Goal: Task Accomplishment & Management: Manage account settings

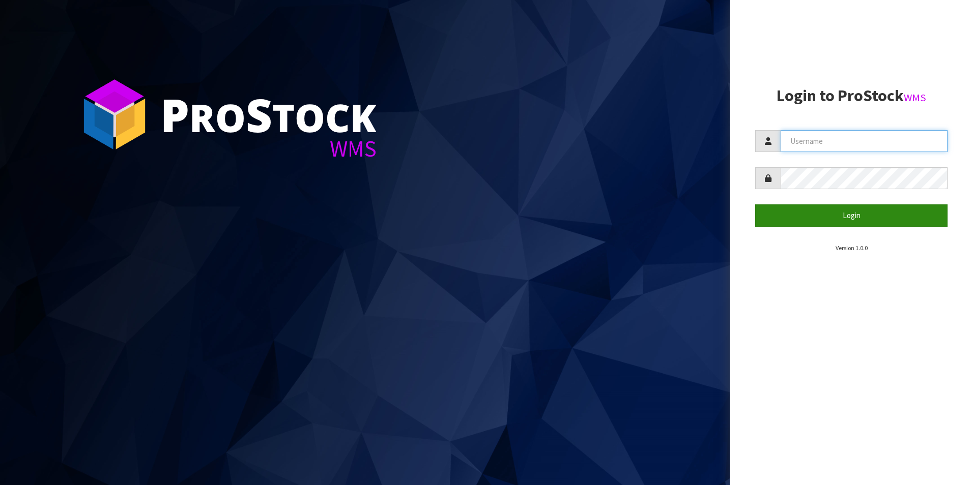
type input "DUTTNZ"
click at [874, 207] on button "Login" at bounding box center [851, 216] width 192 height 22
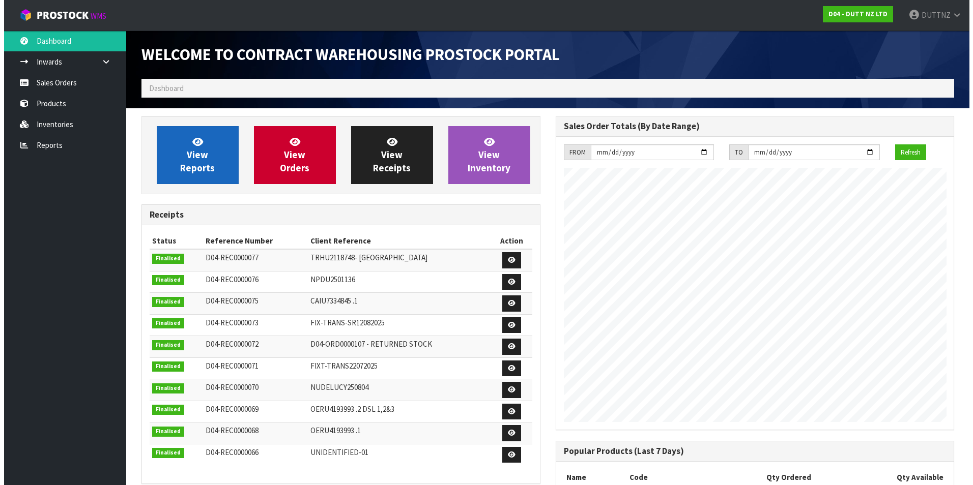
scroll to position [619, 414]
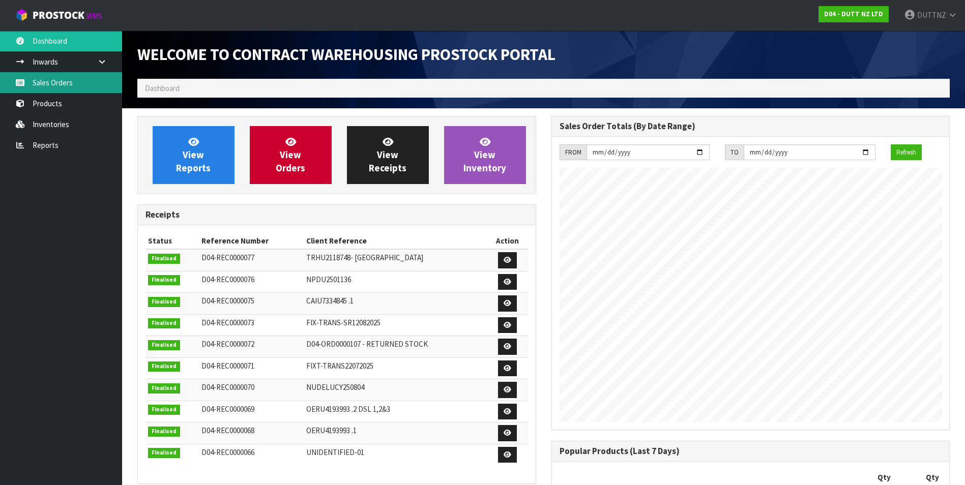
click at [73, 79] on link "Sales Orders" at bounding box center [61, 82] width 122 height 21
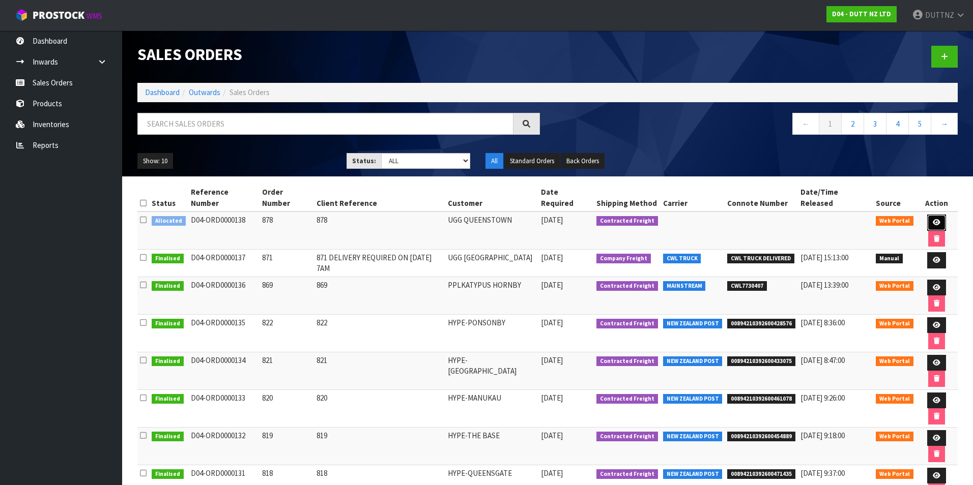
click at [933, 219] on icon at bounding box center [937, 222] width 8 height 7
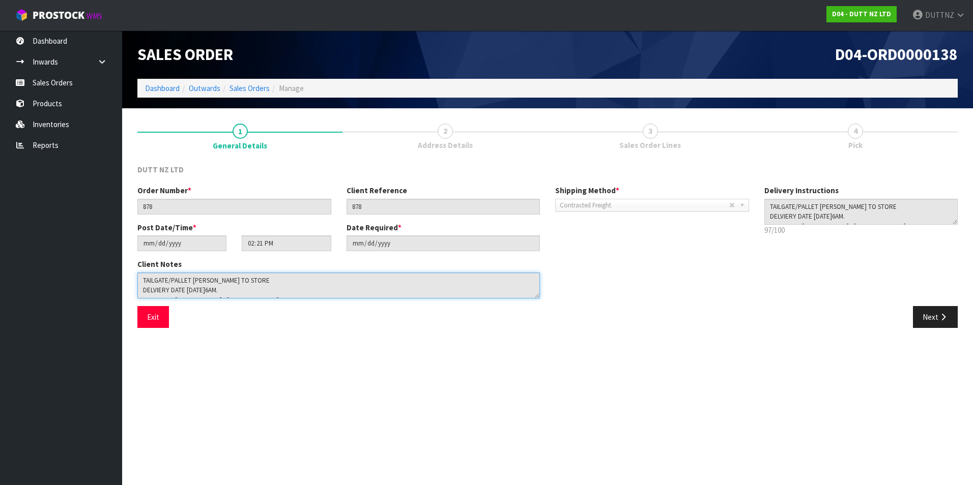
click at [382, 279] on textarea at bounding box center [338, 286] width 403 height 26
